Goal: Task Accomplishment & Management: Manage account settings

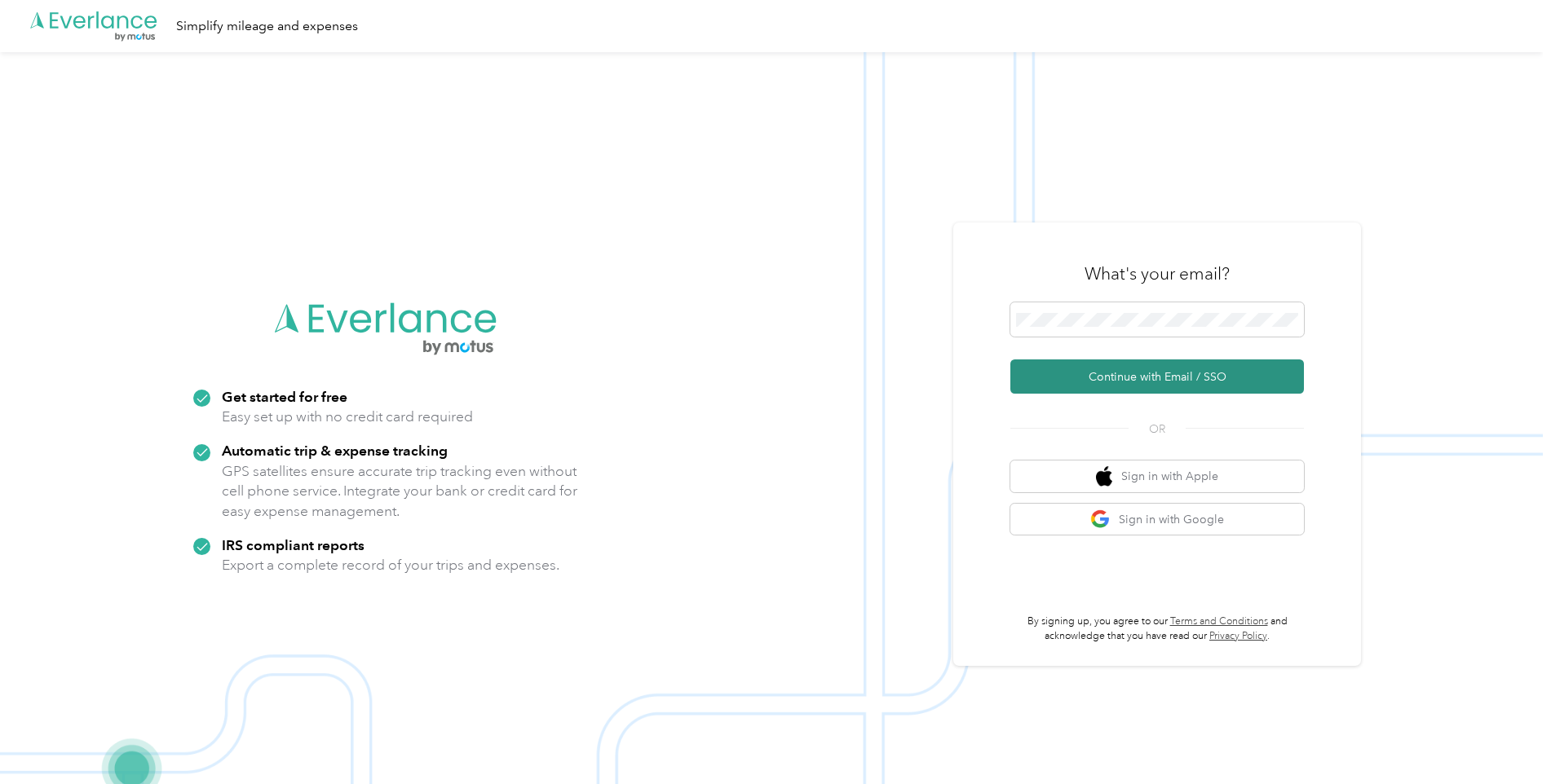
click at [1112, 369] on button "Continue with Email / SSO" at bounding box center [1157, 376] width 293 height 34
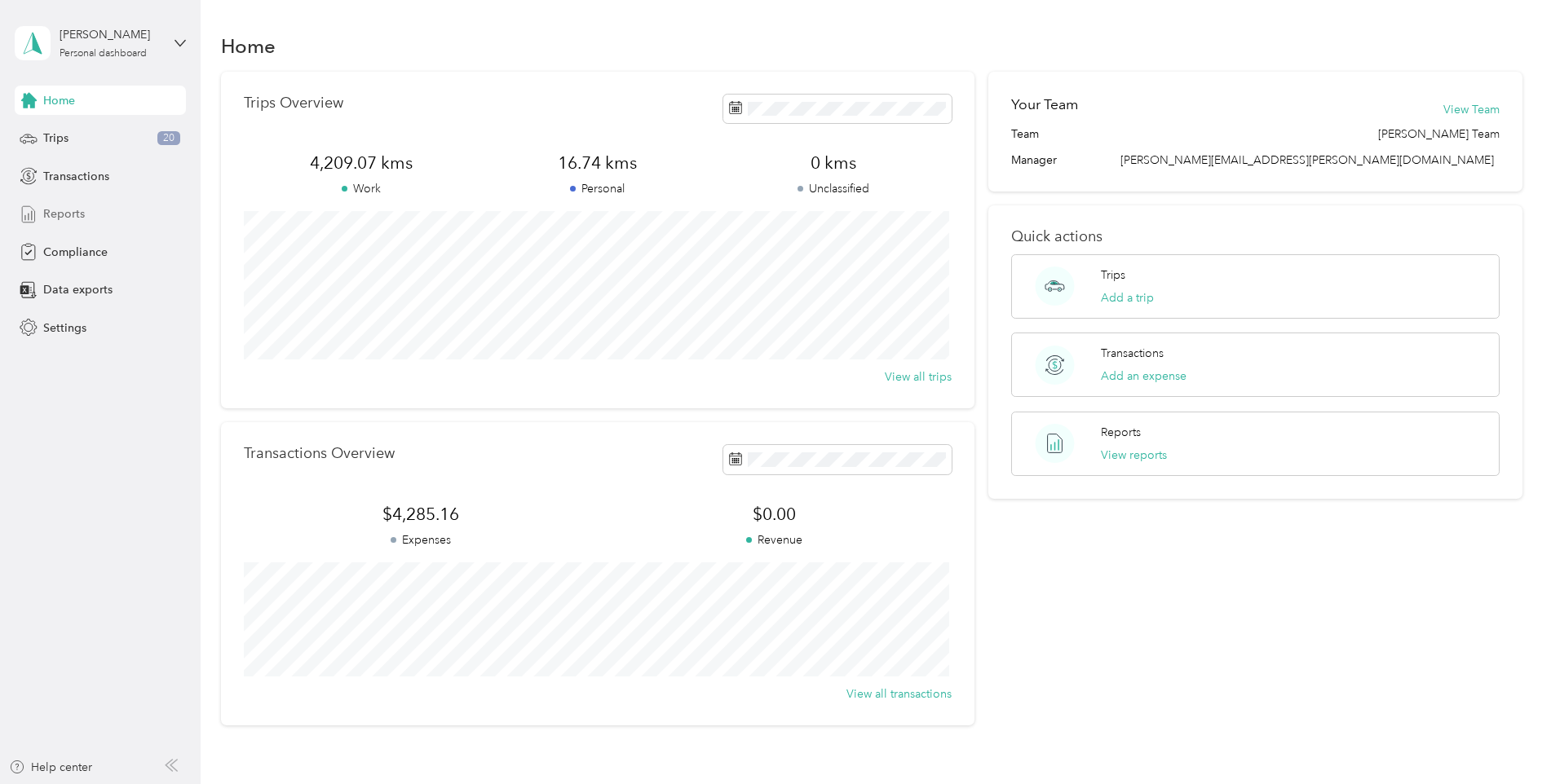
click at [80, 215] on span "Reports" at bounding box center [64, 214] width 42 height 17
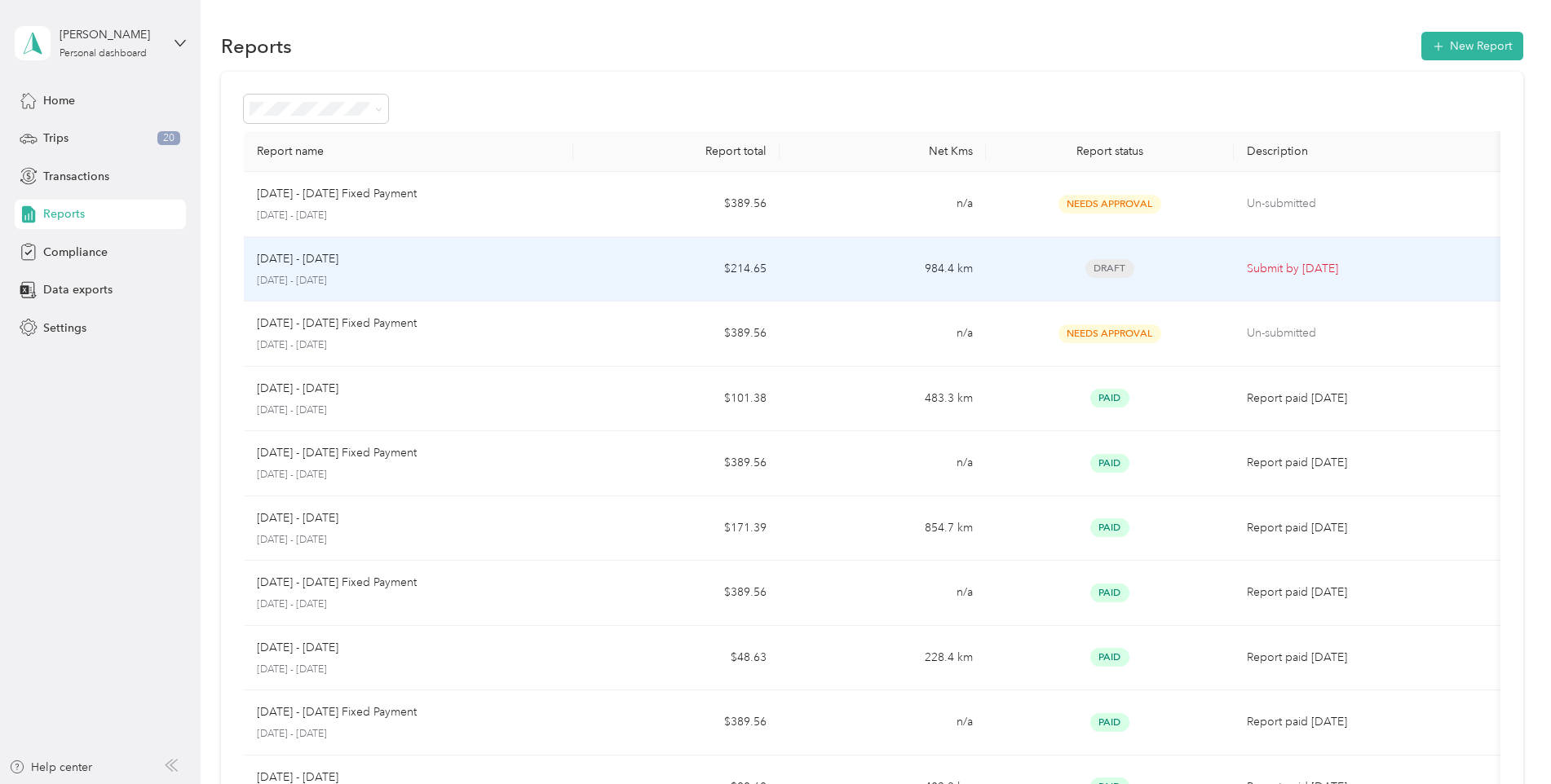
click at [440, 283] on p "September 1 - 30, 2025" at bounding box center [409, 281] width 305 height 15
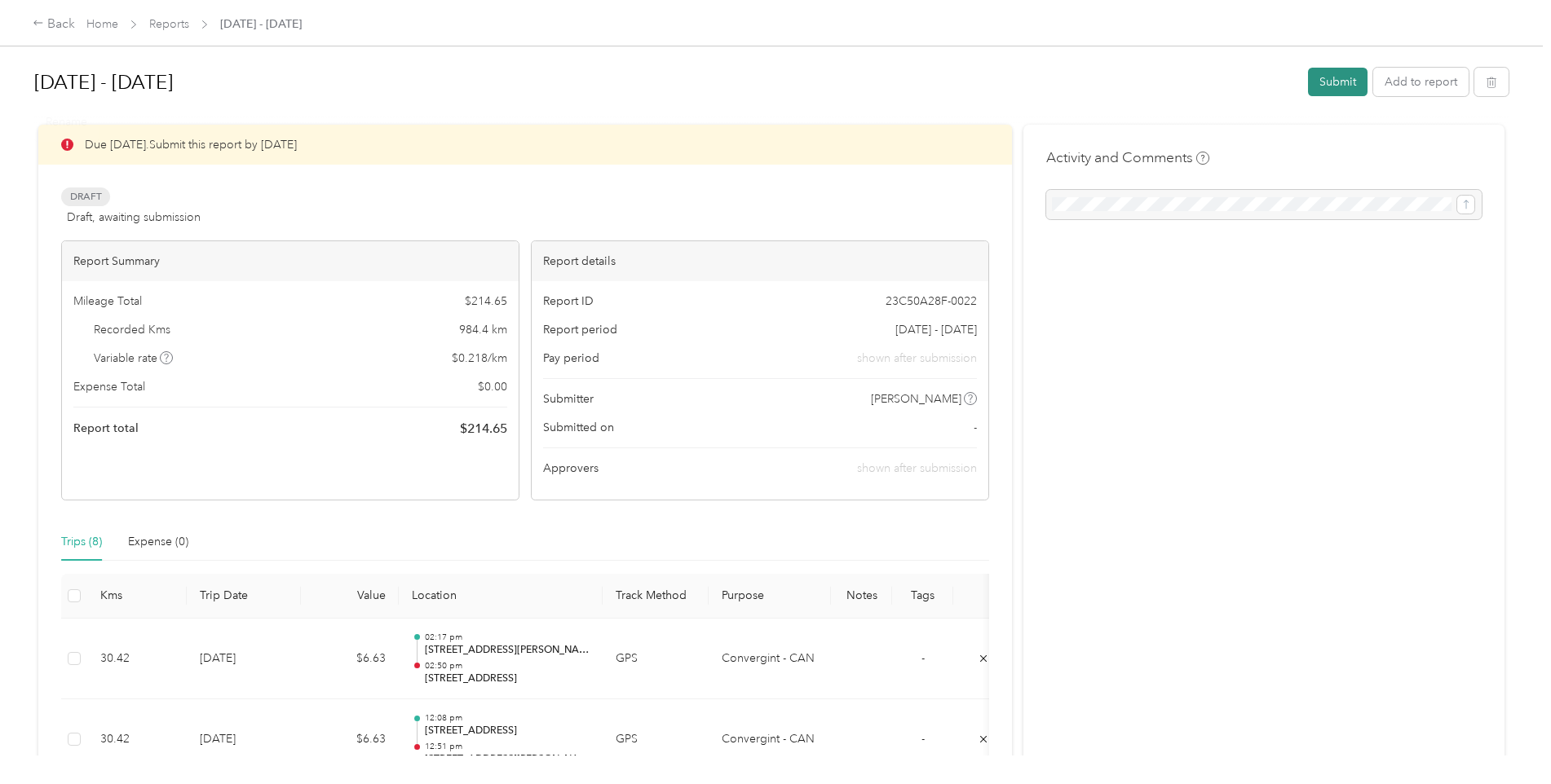
click at [1333, 74] on button "Submit" at bounding box center [1338, 82] width 59 height 29
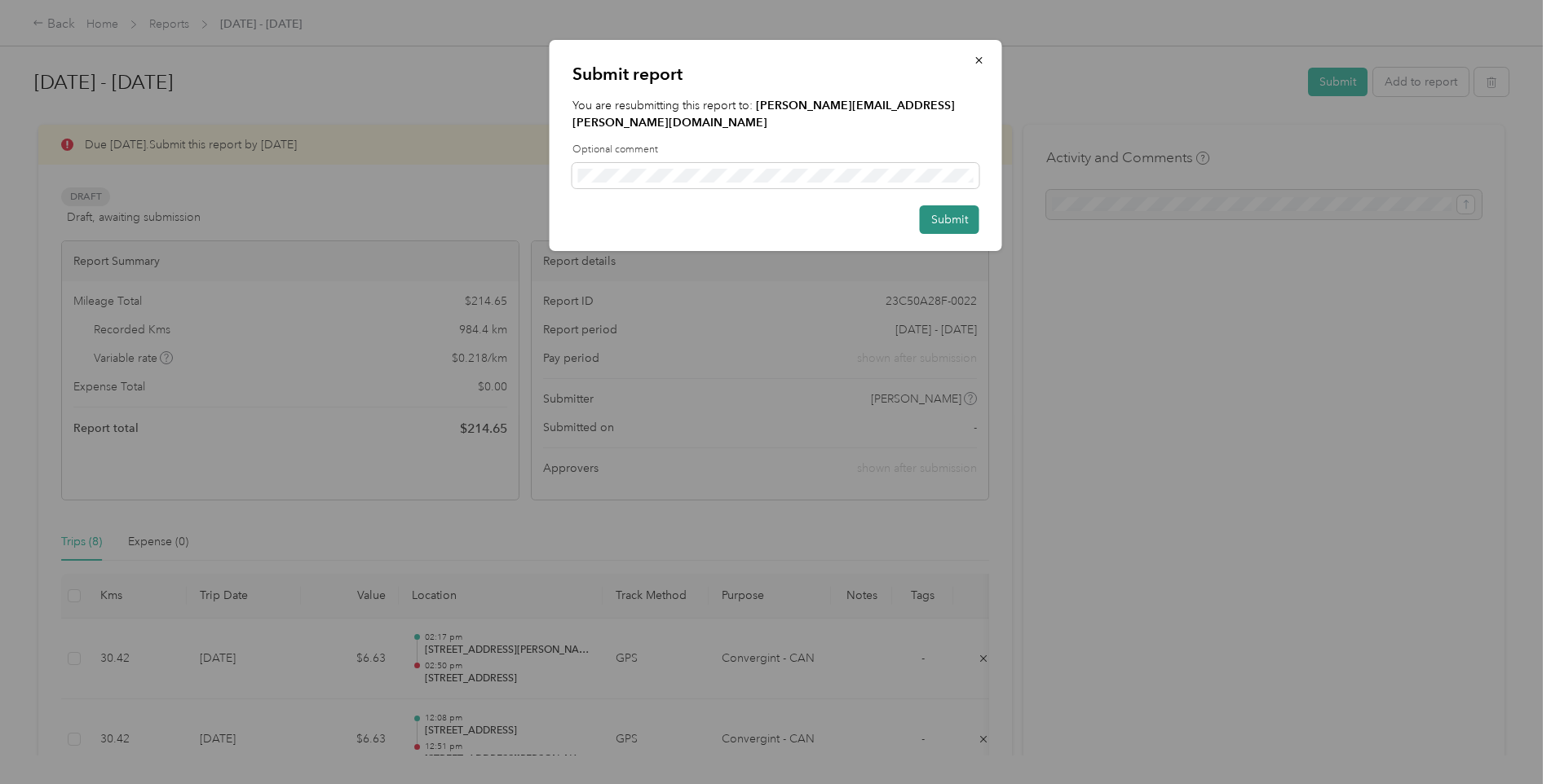
click at [952, 205] on button "Submit" at bounding box center [950, 219] width 59 height 29
